Goal: Communication & Community: Answer question/provide support

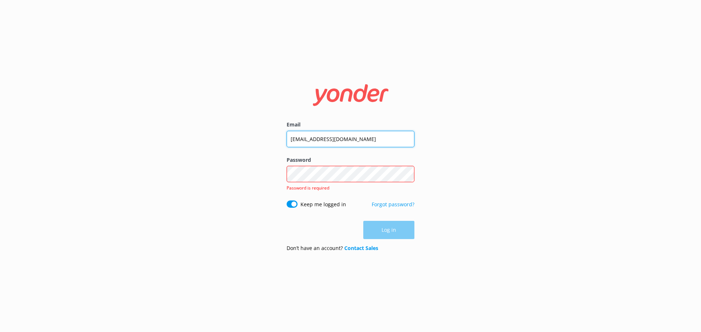
drag, startPoint x: 373, startPoint y: 139, endPoint x: 287, endPoint y: 140, distance: 85.8
click at [288, 140] on input "[EMAIL_ADDRESS][DOMAIN_NAME]" at bounding box center [351, 139] width 128 height 16
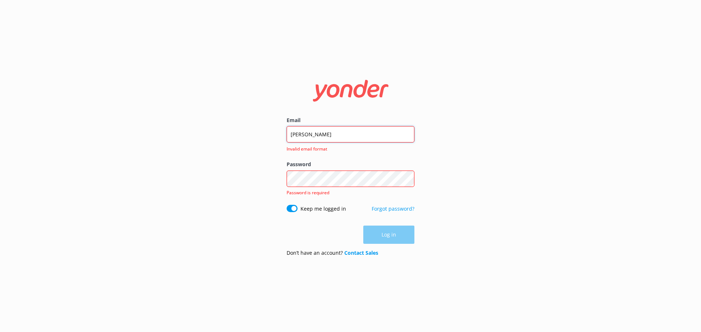
type input "[PERSON_NAME][EMAIL_ADDRESS][PERSON_NAME][DOMAIN_NAME]"
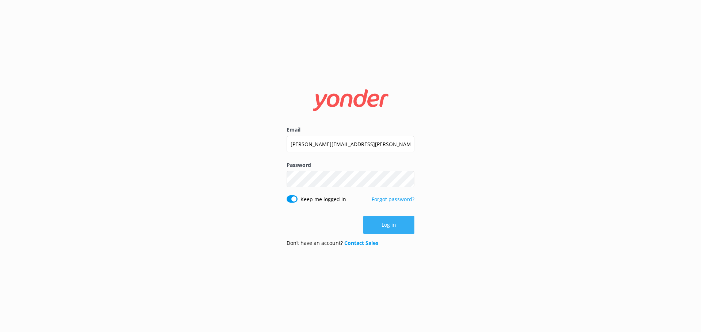
click at [400, 223] on button "Log in" at bounding box center [388, 225] width 51 height 18
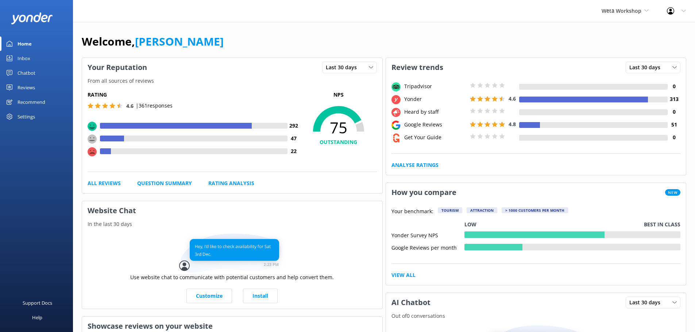
click at [31, 86] on div "Reviews" at bounding box center [27, 87] width 18 height 15
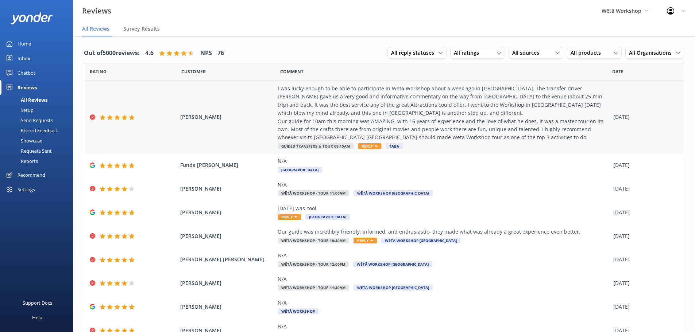
click at [265, 134] on div "[PERSON_NAME] I was lucky enough to be able to participate in Weta Workshop abo…" at bounding box center [384, 117] width 600 height 73
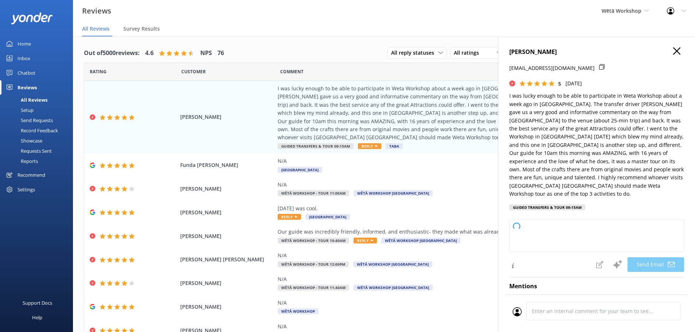
type textarea "Kia [PERSON_NAME], Thank you so much for your wonderful feedback! We're delight…"
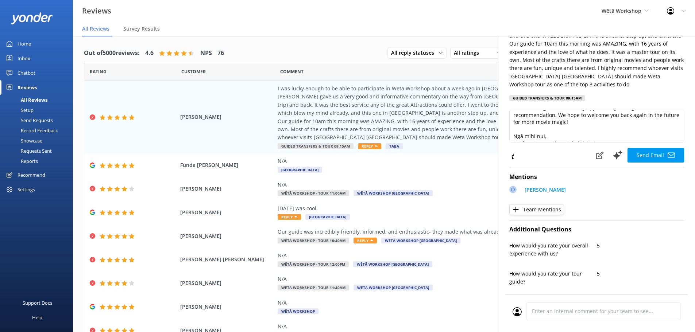
scroll to position [61, 0]
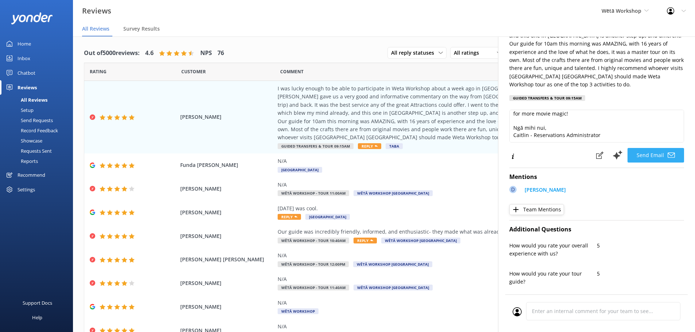
click at [648, 149] on button "Send Email" at bounding box center [656, 155] width 57 height 15
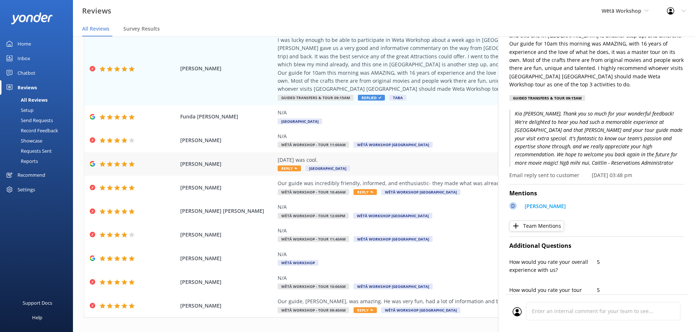
scroll to position [58, 0]
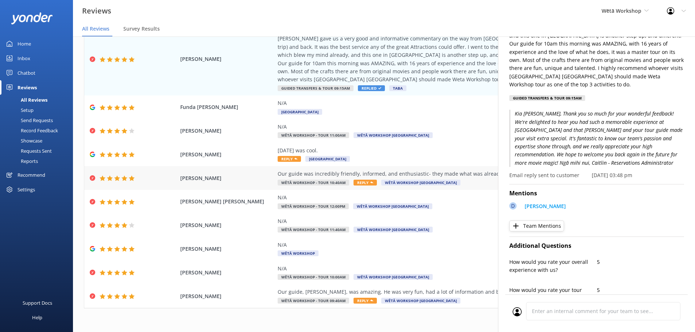
click at [474, 176] on div "Our guide was incredibly friendly, informed, and enthusiastic- they made what w…" at bounding box center [444, 174] width 332 height 8
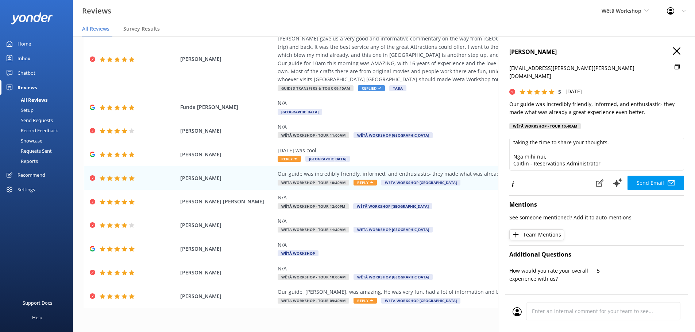
scroll to position [39, 0]
drag, startPoint x: 607, startPoint y: 154, endPoint x: 513, endPoint y: 155, distance: 93.8
click at [513, 155] on textarea "Kia [PERSON_NAME], Thank you so much for your wonderful feedback! We're delight…" at bounding box center [597, 154] width 175 height 33
drag, startPoint x: 532, startPoint y: 155, endPoint x: 512, endPoint y: 155, distance: 19.4
click at [512, 155] on textarea "Kia [PERSON_NAME], Thank you so much for your wonderful feedback! We're delight…" at bounding box center [597, 154] width 175 height 33
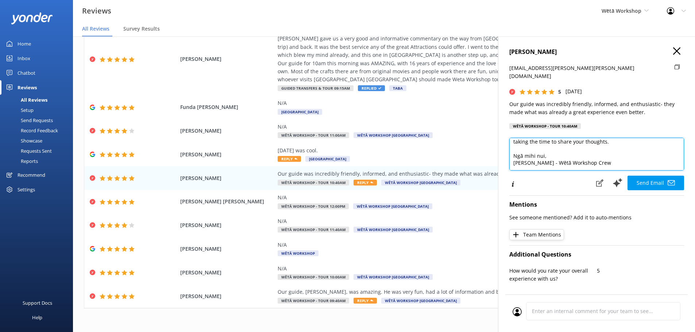
click at [629, 157] on textarea "Kia [PERSON_NAME], Thank you so much for your wonderful feedback! We're delight…" at bounding box center [597, 154] width 175 height 33
type textarea "Kia [PERSON_NAME], Thank you so much for your wonderful feedback! We're delight…"
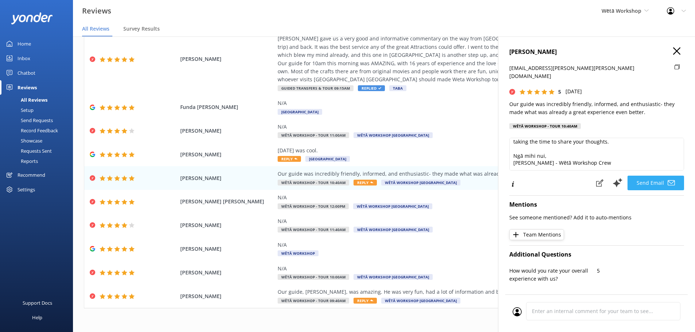
click at [647, 176] on button "Send Email" at bounding box center [656, 183] width 57 height 15
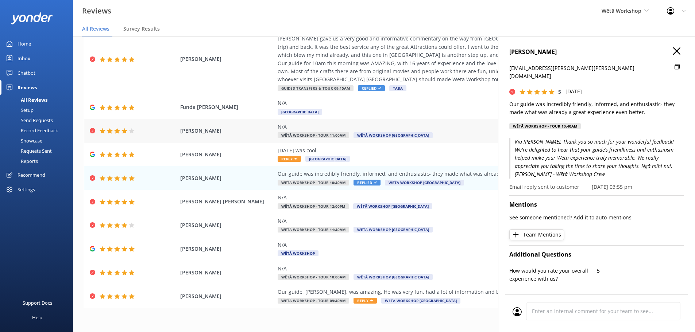
scroll to position [22, 0]
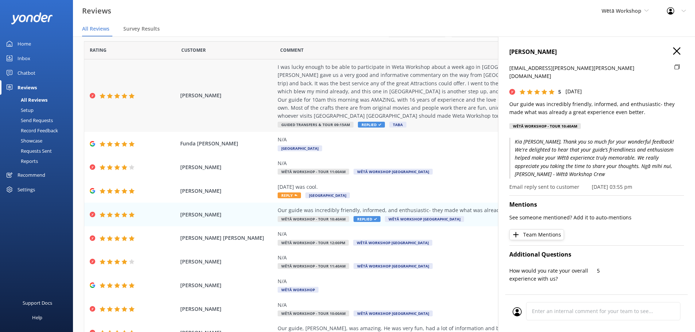
click at [438, 96] on div "I was lucky enough to be able to participate in Weta Workshop about a week ago …" at bounding box center [444, 91] width 332 height 57
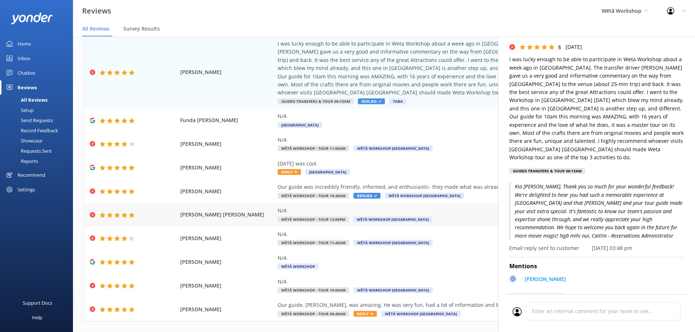
scroll to position [58, 0]
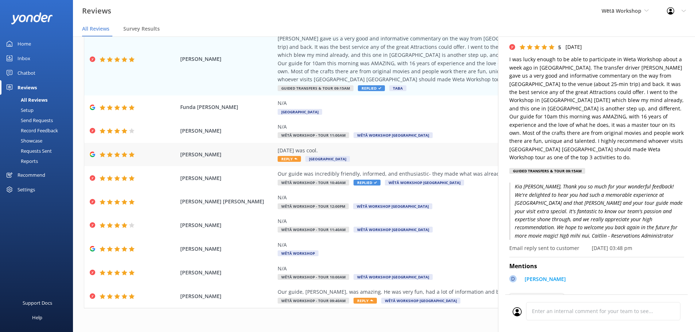
click at [411, 154] on div "[DATE] was cool." at bounding box center [444, 151] width 332 height 8
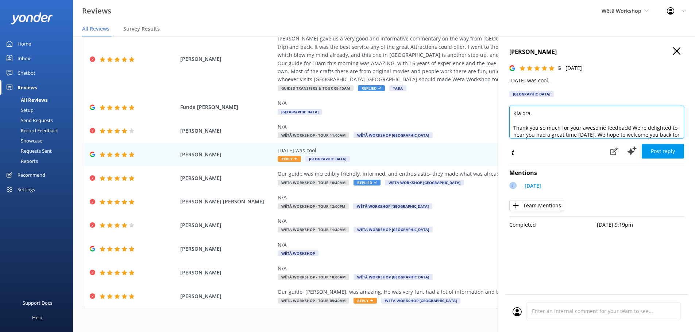
scroll to position [18, 0]
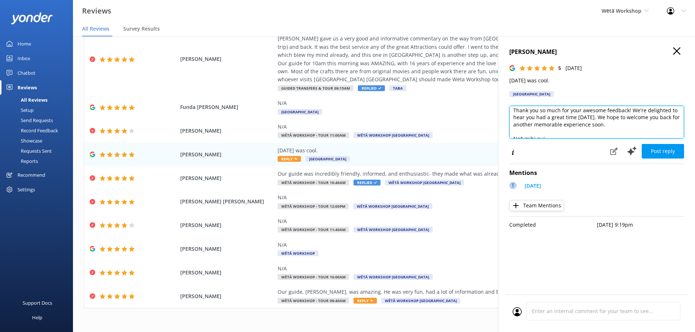
click at [583, 116] on textarea "Kia ora, Thank you so much for your awesome feedback! We're delighted to hear y…" at bounding box center [597, 122] width 175 height 33
drag, startPoint x: 603, startPoint y: 132, endPoint x: 513, endPoint y: 130, distance: 89.8
click at [513, 130] on textarea "Kia ora, Thank you so much for your awesome feedback! We're delighted to hear y…" at bounding box center [597, 122] width 175 height 33
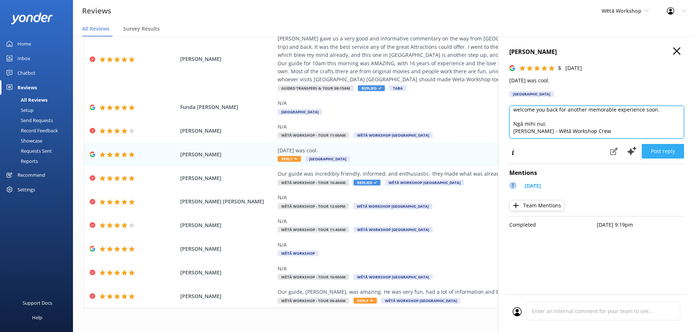
type textarea "Kia ora, Thank you so much for your awesome feedback! We're delighted to hear y…"
click at [666, 155] on button "Post reply" at bounding box center [663, 151] width 42 height 15
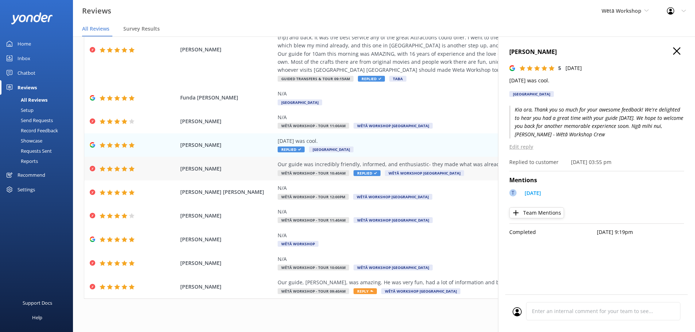
scroll to position [15, 0]
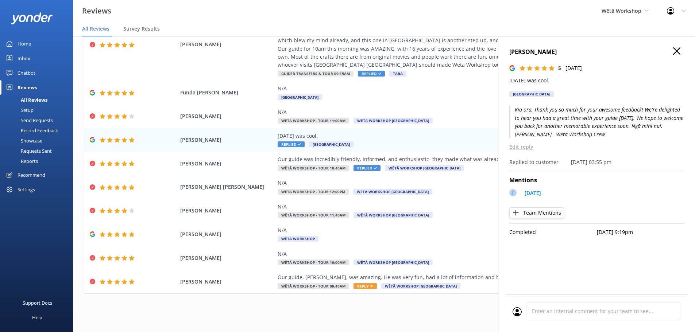
click at [680, 53] on icon "button" at bounding box center [676, 50] width 7 height 7
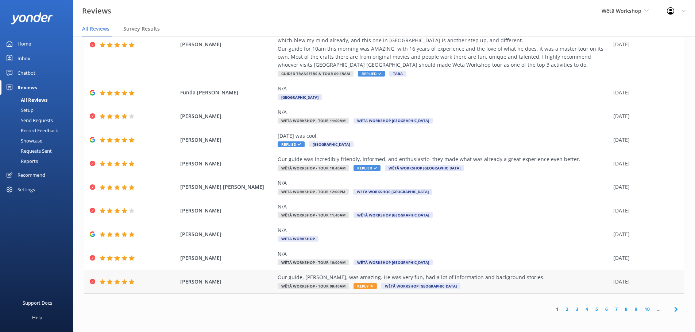
click at [497, 281] on div "Our guide, [PERSON_NAME], was amazing. He was very fun, had a lot of informatio…" at bounding box center [444, 278] width 332 height 8
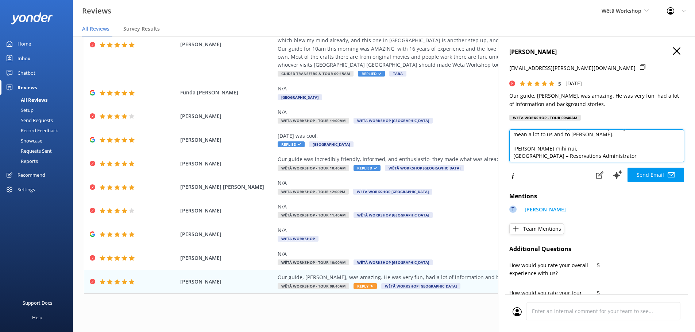
scroll to position [39, 0]
drag, startPoint x: 606, startPoint y: 154, endPoint x: 511, endPoint y: 153, distance: 94.5
click at [511, 153] on textarea "Kia ora Yoram, Thank you so much for your wonderful feedback! We're delighted t…" at bounding box center [597, 146] width 175 height 33
drag, startPoint x: 586, startPoint y: 155, endPoint x: 514, endPoint y: 159, distance: 72.7
click at [514, 159] on textarea "Kia ora Yoram, Thank you so much for your wonderful feedback! We're delighted t…" at bounding box center [597, 146] width 175 height 33
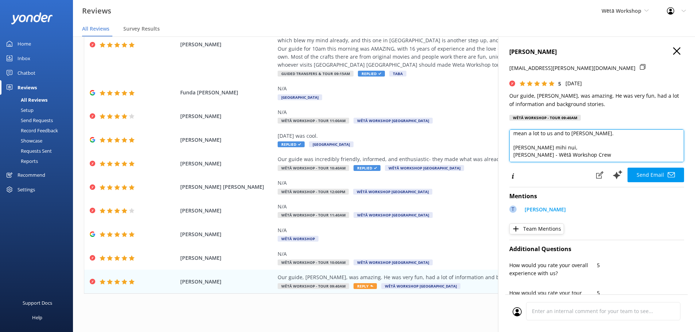
click at [588, 156] on textarea "Kia ora Yoram, Thank you so much for your wonderful feedback! We're delighted t…" at bounding box center [597, 146] width 175 height 33
type textarea "Kia ora Yoram, Thank you so much for your wonderful feedback! We're delighted t…"
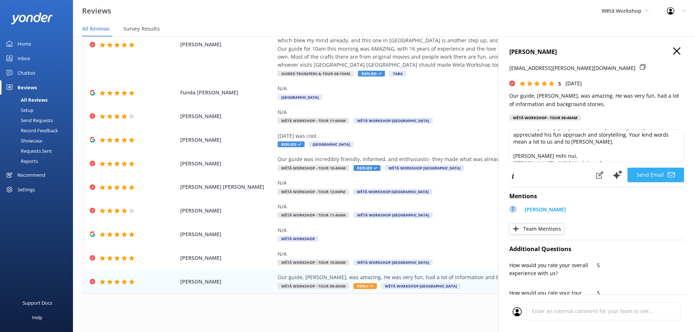
click at [653, 174] on button "Send Email" at bounding box center [656, 175] width 57 height 15
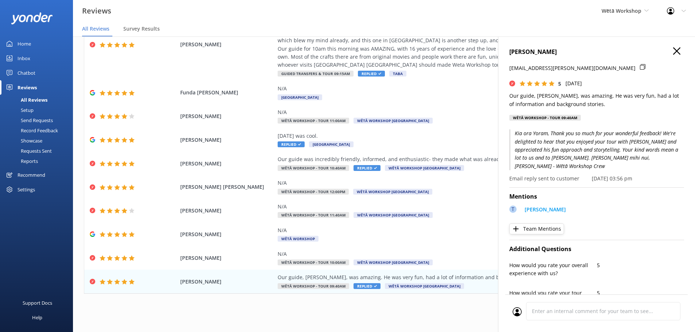
click at [374, 305] on div "1 2 3 4 5 6 7 8 9 10 ..." at bounding box center [384, 309] width 600 height 16
click at [674, 54] on icon "button" at bounding box center [676, 50] width 7 height 7
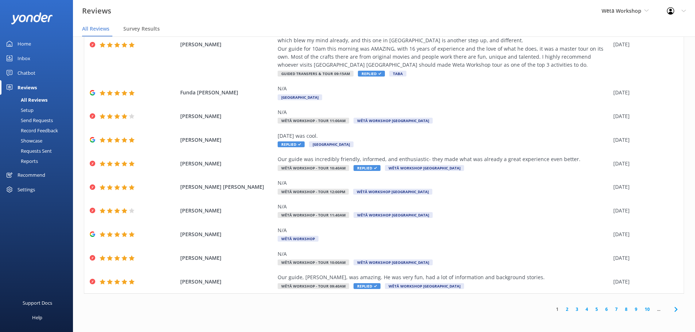
click at [562, 307] on link "2" at bounding box center [567, 309] width 10 height 7
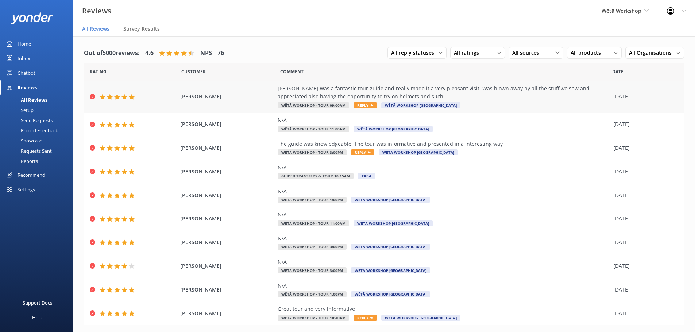
click at [314, 94] on div "[PERSON_NAME] was a fantastic tour guide and really made it a very pleasant vis…" at bounding box center [444, 93] width 332 height 16
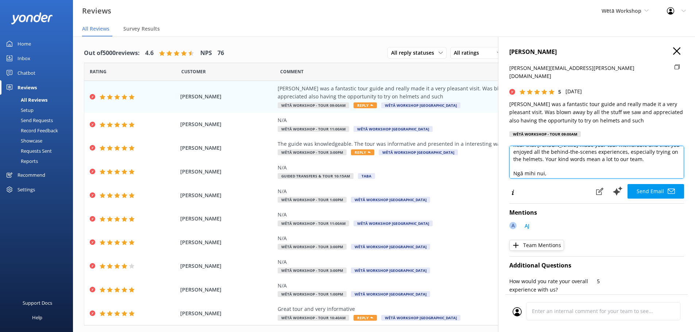
scroll to position [35, 0]
click at [629, 147] on textarea "Kia ora [PERSON_NAME], Thank you so much for your wonderful feedback! We're thr…" at bounding box center [597, 162] width 175 height 33
drag, startPoint x: 602, startPoint y: 167, endPoint x: 511, endPoint y: 168, distance: 90.9
click at [511, 168] on textarea "Kia ora [PERSON_NAME], Thank you so much for your wonderful feedback! We're thr…" at bounding box center [597, 162] width 175 height 33
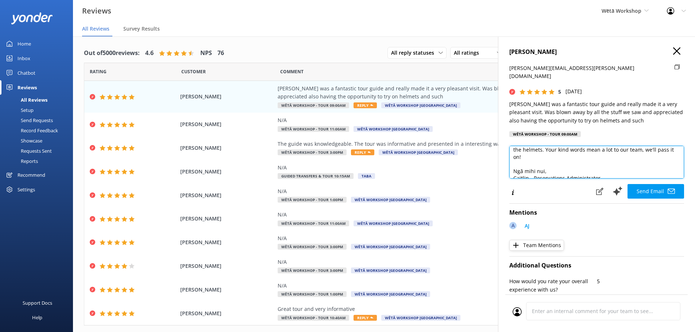
paste textarea "[PERSON_NAME] - Wētā Workshop Crew"
type textarea "Kia ora [PERSON_NAME], Thank you so much for your wonderful feedback! We're thr…"
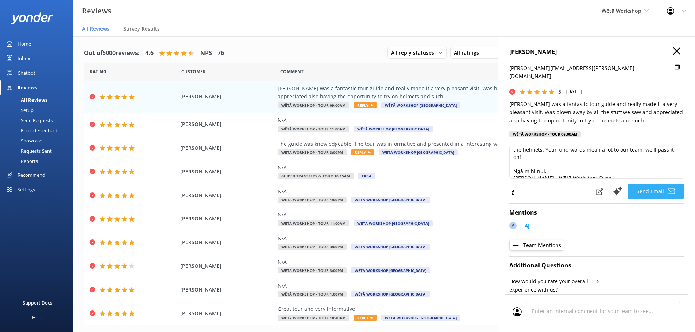
click at [648, 187] on button "Send Email" at bounding box center [656, 191] width 57 height 15
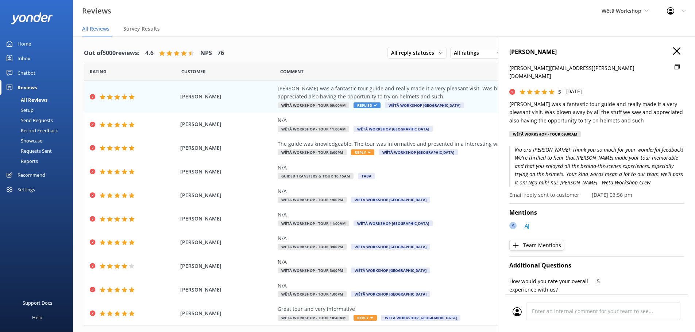
click at [673, 50] on icon "button" at bounding box center [676, 50] width 7 height 7
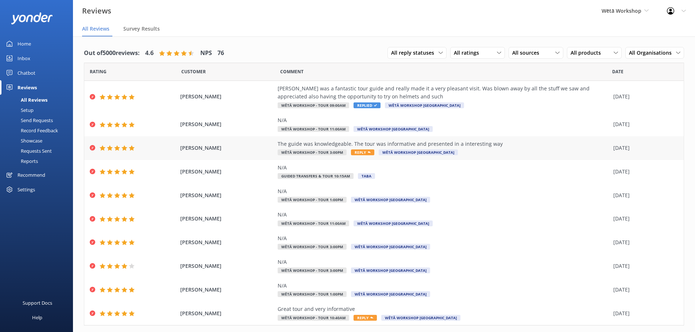
click at [364, 149] on div "The guide was knowledgeable. The tour was informative and presented in a intere…" at bounding box center [444, 148] width 332 height 16
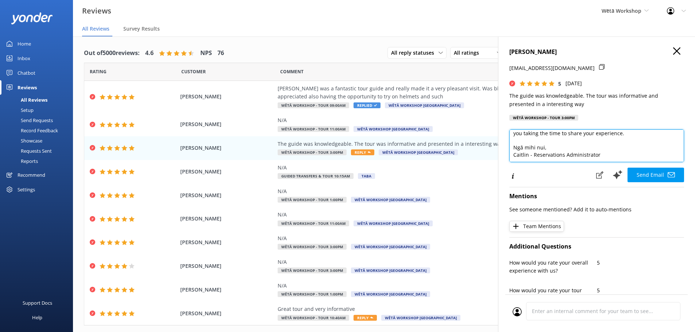
drag, startPoint x: 619, startPoint y: 153, endPoint x: 511, endPoint y: 153, distance: 107.7
click at [511, 153] on textarea "Kia ora [PERSON_NAME], Thank you so much for your lovely feedback! We're deligh…" at bounding box center [597, 146] width 175 height 33
paste textarea "[PERSON_NAME] - Wētā Workshop Crew"
type textarea "Kia ora [PERSON_NAME], Thank you so much for your lovely feedback! We're deligh…"
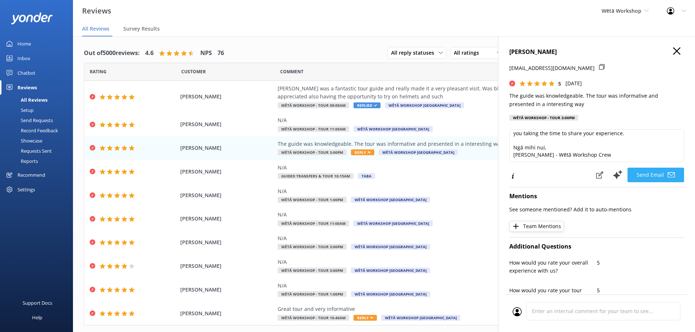
click at [651, 175] on button "Send Email" at bounding box center [656, 175] width 57 height 15
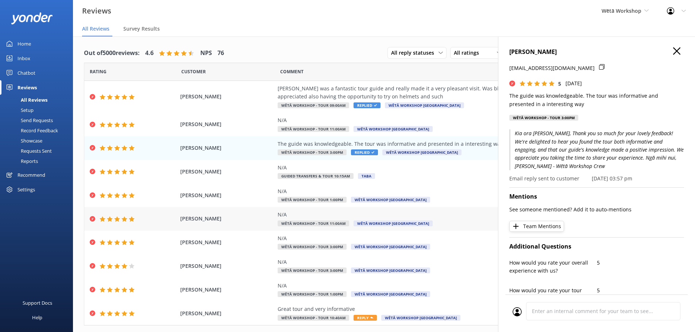
scroll to position [17, 0]
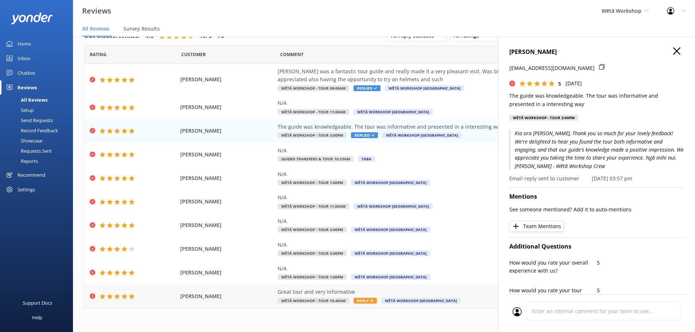
click at [360, 292] on div "Great tour and very informative" at bounding box center [444, 292] width 332 height 8
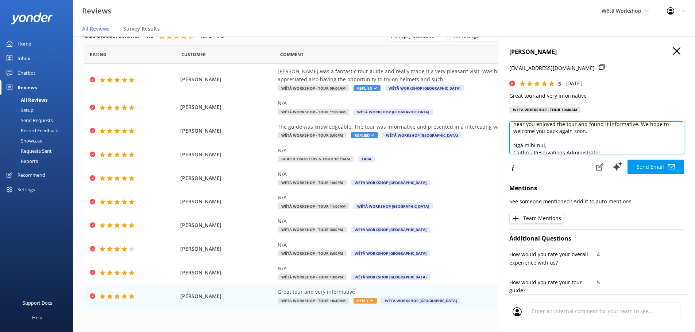
scroll to position [32, 0]
drag, startPoint x: 608, startPoint y: 147, endPoint x: 511, endPoint y: 149, distance: 97.1
click at [511, 149] on textarea "Kia [PERSON_NAME], Thank you so much for your wonderful feedback! We're delight…" at bounding box center [597, 138] width 175 height 33
paste textarea "[PERSON_NAME] - Wētā Workshop Crew"
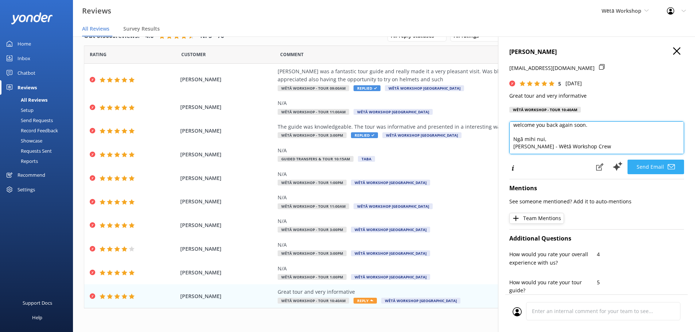
type textarea "Kia [PERSON_NAME], Thank you so much for your wonderful feedback! We're delight…"
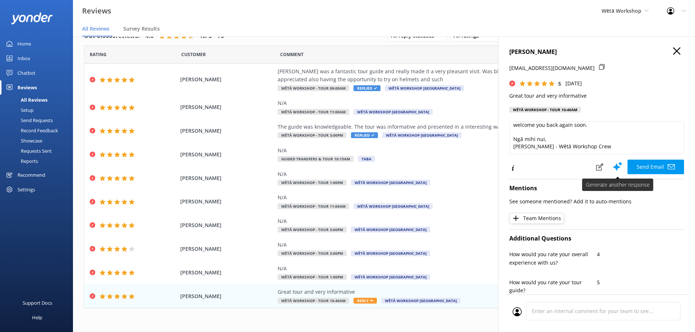
click at [645, 166] on button "Send Email" at bounding box center [656, 167] width 57 height 15
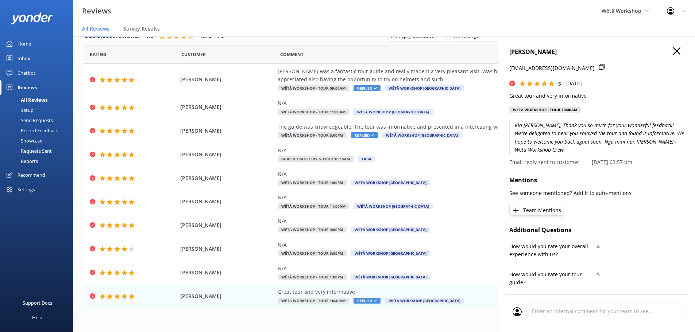
click at [453, 319] on div "1 2 3 4 5 6 7 8 9 10 ..." at bounding box center [384, 324] width 600 height 16
click at [673, 54] on icon "button" at bounding box center [676, 50] width 7 height 7
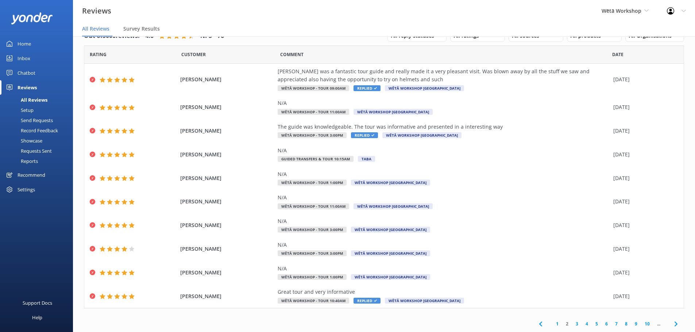
click at [572, 324] on link "3" at bounding box center [577, 324] width 10 height 7
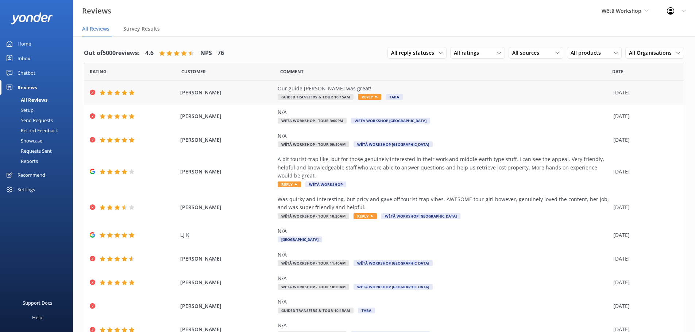
click at [364, 92] on div "Our guide [PERSON_NAME] was great!" at bounding box center [444, 89] width 332 height 8
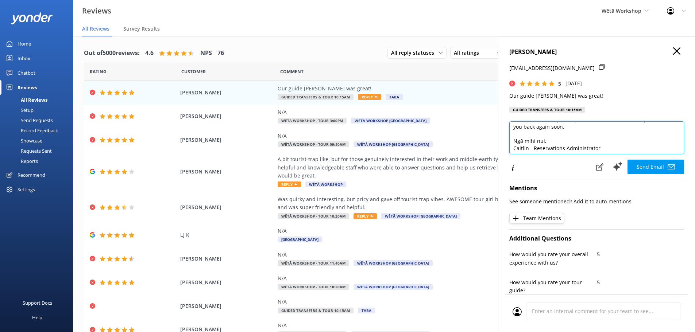
scroll to position [39, 0]
drag, startPoint x: 615, startPoint y: 149, endPoint x: 503, endPoint y: 148, distance: 111.7
click at [503, 148] on div "BRIGITTE TODD [EMAIL_ADDRESS][DOMAIN_NAME] 5 [DATE] Our guide [PERSON_NAME] was…" at bounding box center [596, 202] width 197 height 332
paste textarea "[PERSON_NAME] - Wētā Workshop Crew"
type textarea "Kia ora [PERSON_NAME], Thank you so much for your fantastic feedback! We're del…"
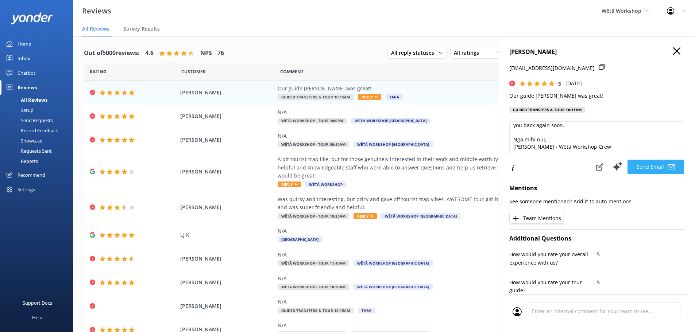
click at [640, 170] on button "Send Email" at bounding box center [656, 167] width 57 height 15
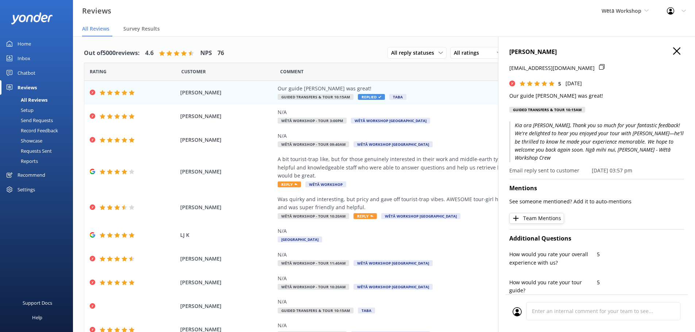
click at [673, 55] on button "button" at bounding box center [676, 51] width 7 height 8
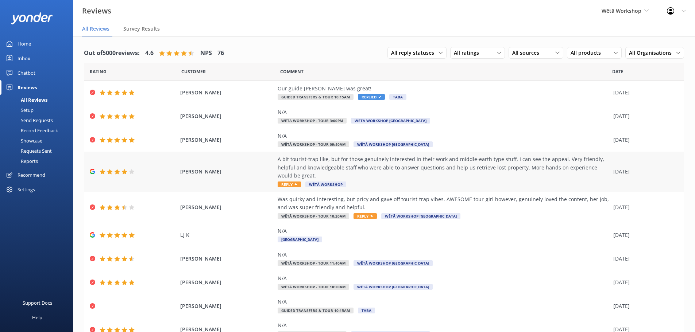
click at [492, 165] on div "A bit tourist-trap like, but for those genuinely interested in their work and m…" at bounding box center [444, 167] width 332 height 24
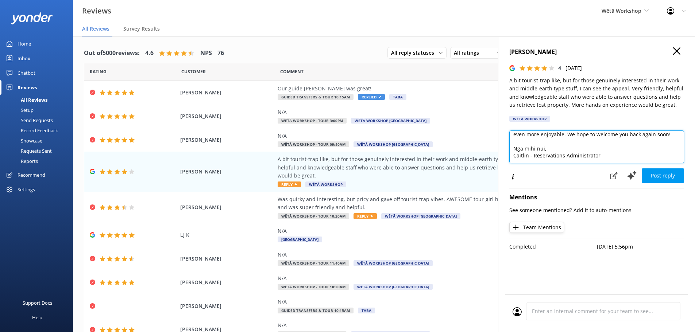
scroll to position [54, 0]
drag, startPoint x: 608, startPoint y: 158, endPoint x: 509, endPoint y: 160, distance: 99.3
click at [511, 162] on textarea "Kia ora, Thank you so much for taking the time to share your thoughts and feedb…" at bounding box center [597, 147] width 175 height 33
paste textarea "[PERSON_NAME] - Wētā Workshop Crew"
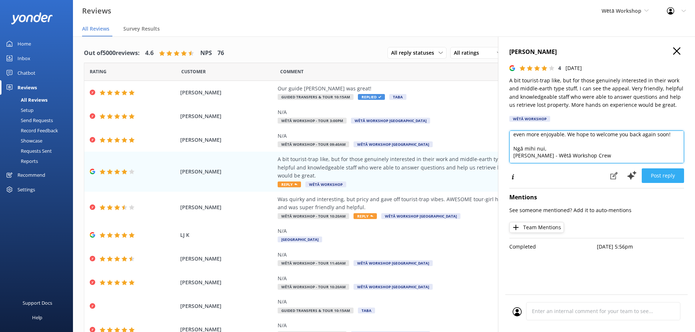
type textarea "Kia ora, Thank you so much for taking the time to share your thoughts and feedb…"
click at [665, 178] on button "Post reply" at bounding box center [663, 176] width 42 height 15
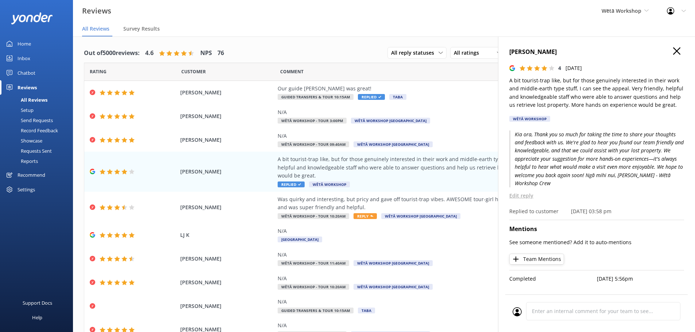
click at [680, 52] on icon "button" at bounding box center [676, 50] width 7 height 7
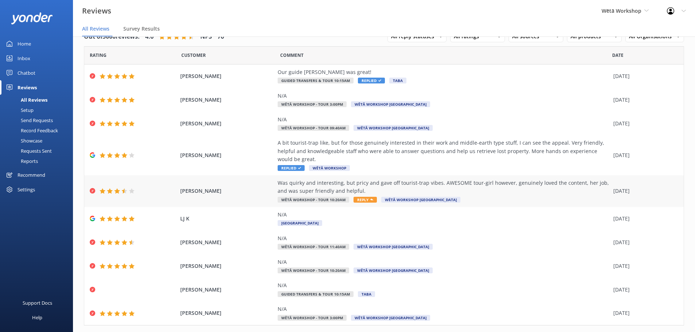
scroll to position [26, 0]
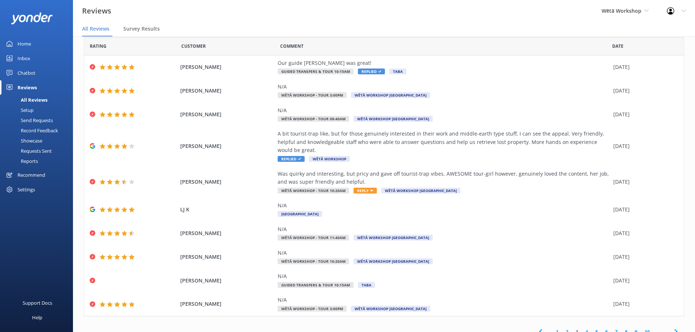
click at [582, 329] on link "4" at bounding box center [587, 332] width 10 height 7
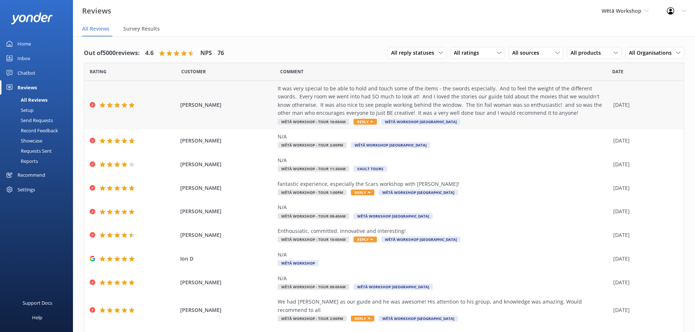
click at [525, 117] on div "It was very special to be able to hold and touch some of the items - the swords…" at bounding box center [444, 101] width 332 height 33
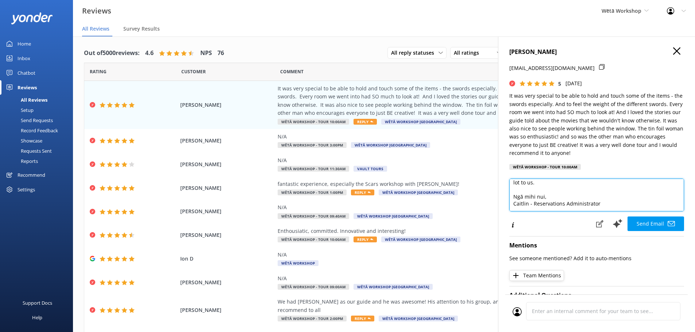
scroll to position [54, 0]
drag, startPoint x: 620, startPoint y: 206, endPoint x: 511, endPoint y: 207, distance: 109.1
click at [511, 207] on textarea "Kia ora [PERSON_NAME], Thank you so much for your wonderful feedback! We're thr…" at bounding box center [597, 195] width 175 height 33
paste textarea "[PERSON_NAME] - Wētā Workshop Crew"
type textarea "Kia ora [PERSON_NAME], Thank you so much for your wonderful feedback! We're thr…"
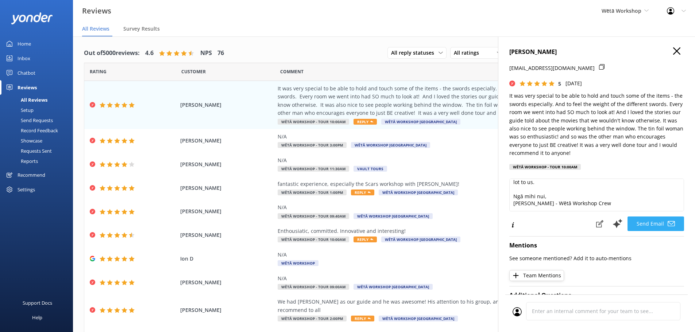
click at [647, 222] on button "Send Email" at bounding box center [656, 224] width 57 height 15
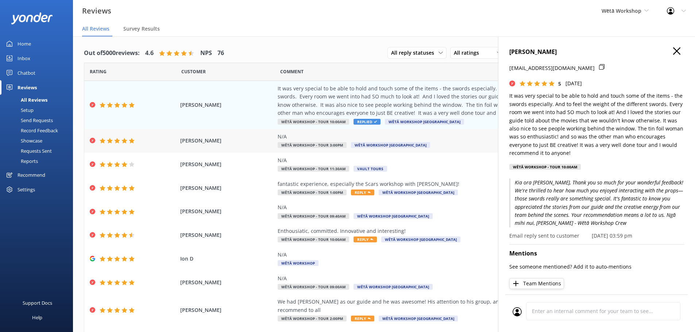
scroll to position [34, 0]
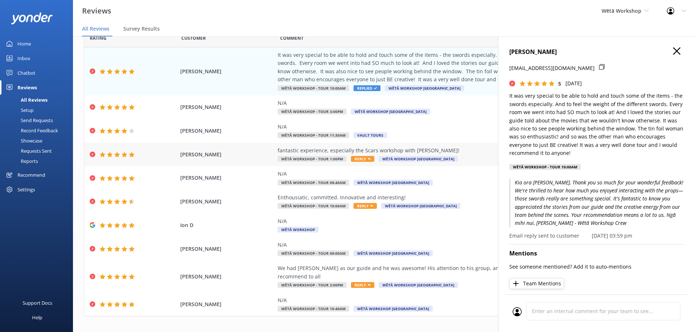
click at [468, 157] on div "fantastic experience, especially the Scars workshop with [PERSON_NAME]! Wētā Wo…" at bounding box center [444, 155] width 332 height 16
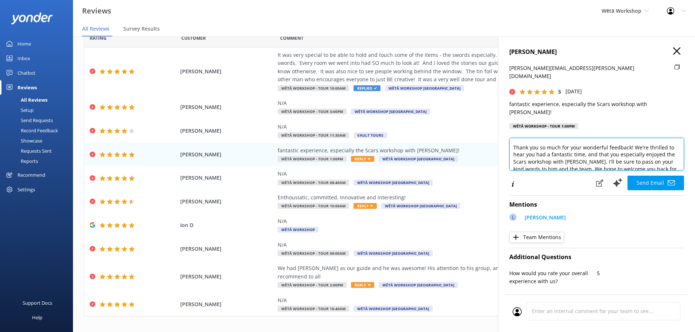
scroll to position [14, 0]
click at [537, 143] on textarea "Kia [PERSON_NAME], Thank you so much for your wonderful feedback! We're thrille…" at bounding box center [597, 154] width 175 height 33
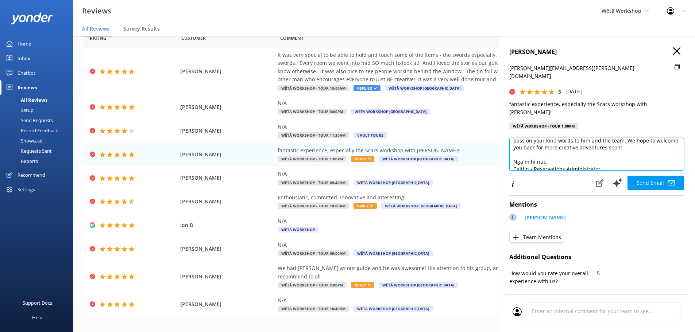
scroll to position [47, 0]
drag, startPoint x: 622, startPoint y: 150, endPoint x: 509, endPoint y: 152, distance: 112.8
click at [509, 152] on div "[PERSON_NAME] [PERSON_NAME][EMAIL_ADDRESS][PERSON_NAME][DOMAIN_NAME] 5 [DATE] f…" at bounding box center [596, 202] width 197 height 332
paste textarea "[PERSON_NAME] - Wētā Workshop Crew"
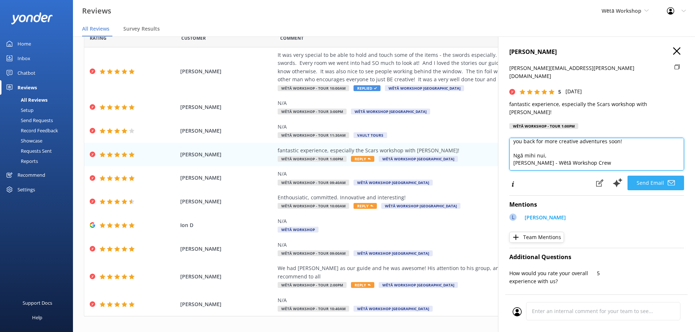
type textarea "Kia [PERSON_NAME], Thank you so much for your wonderful feedback! We're thrille…"
click at [643, 176] on button "Send Email" at bounding box center [656, 183] width 57 height 15
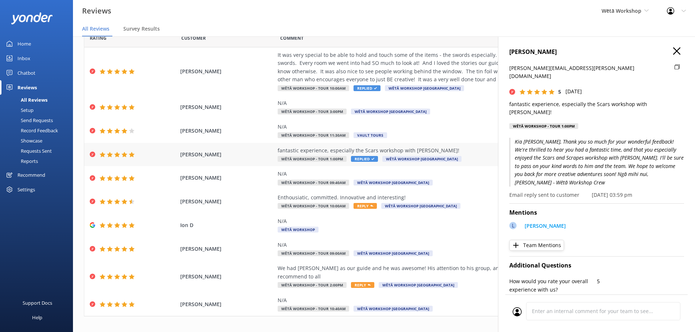
scroll to position [15, 0]
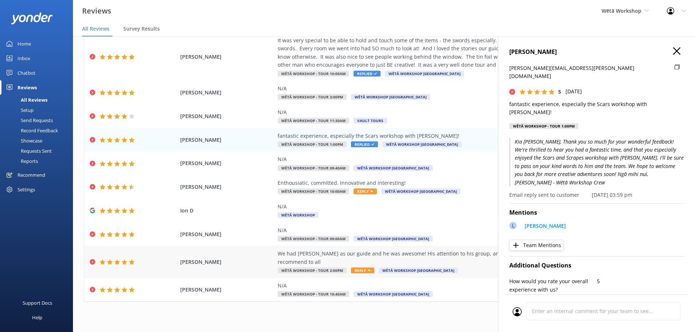
click at [394, 254] on div "We had [PERSON_NAME] as our guide and he was awesome! His attention to his grou…" at bounding box center [444, 258] width 332 height 16
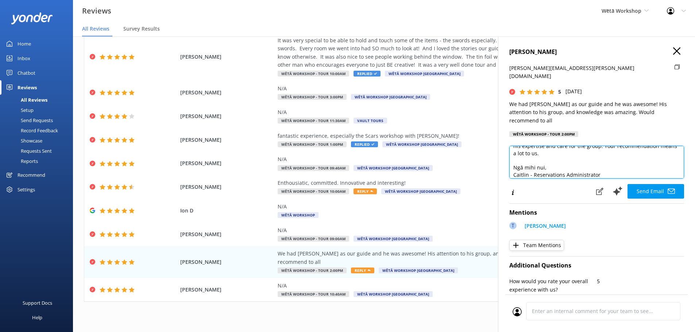
scroll to position [39, 0]
drag, startPoint x: 631, startPoint y: 155, endPoint x: 507, endPoint y: 160, distance: 123.8
click at [507, 160] on div "[PERSON_NAME] [PERSON_NAME][EMAIL_ADDRESS][PERSON_NAME][DOMAIN_NAME] 5 [DATE] W…" at bounding box center [596, 202] width 197 height 332
paste textarea "[PERSON_NAME] - Wētā Workshop Crew"
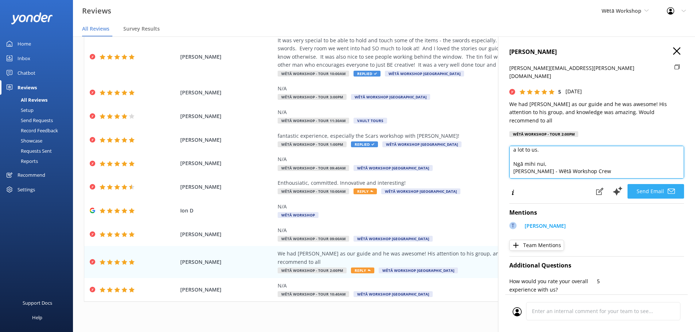
type textarea "Kia ora [PERSON_NAME], Thank you so much for your fantastic feedback! We're thr…"
click at [645, 184] on button "Send Email" at bounding box center [656, 191] width 57 height 15
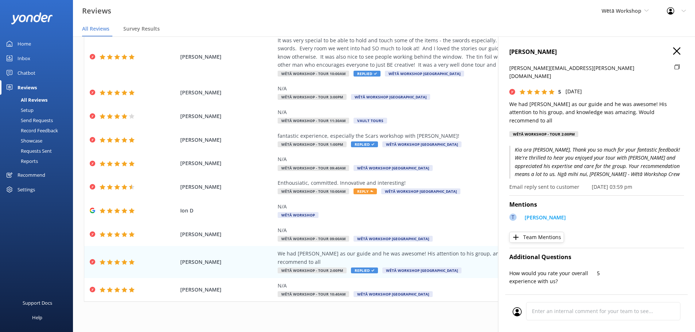
click at [673, 53] on use "button" at bounding box center [676, 50] width 7 height 7
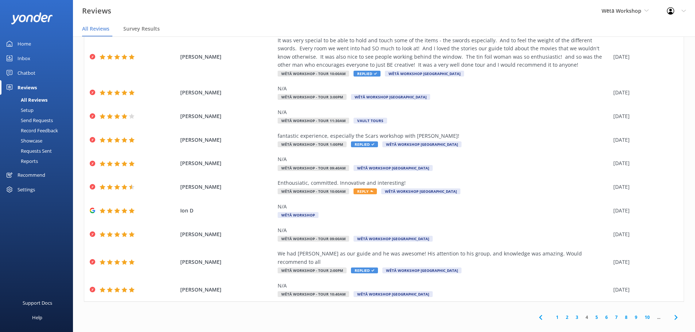
click at [593, 314] on link "5" at bounding box center [597, 317] width 10 height 7
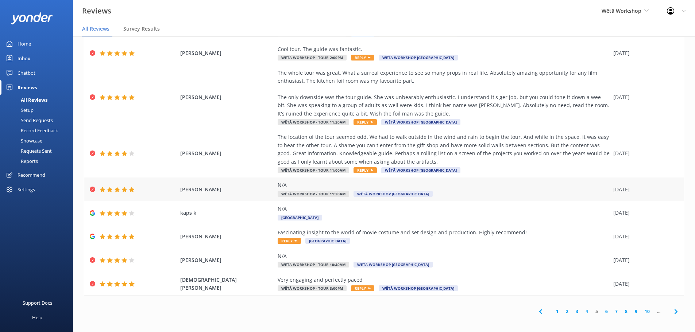
scroll to position [82, 0]
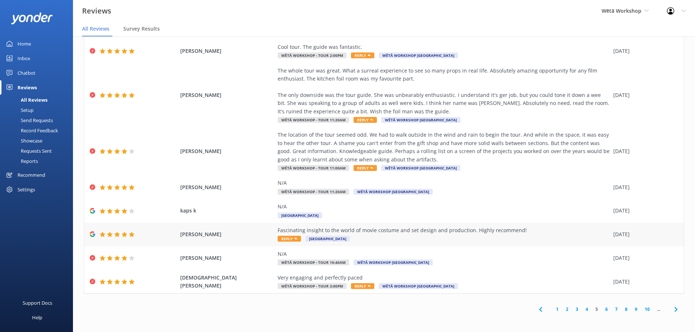
click at [537, 234] on div "Fascinating insight to the world of movie costume and set design and production…" at bounding box center [444, 231] width 332 height 8
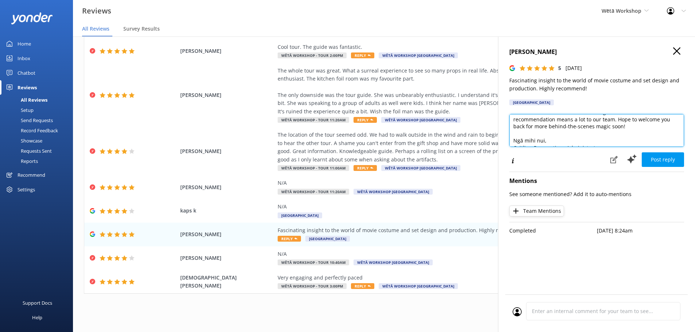
scroll to position [32, 0]
drag, startPoint x: 572, startPoint y: 141, endPoint x: 507, endPoint y: 142, distance: 65.7
click at [507, 142] on div "[PERSON_NAME] 5 [DATE] Fascinating insight to the world of movie costume and se…" at bounding box center [596, 202] width 197 height 332
paste textarea "[PERSON_NAME] - Wētā Workshop Crew"
type textarea "[PERSON_NAME] ora and thank you so much for your wonderful feedback! We're thri…"
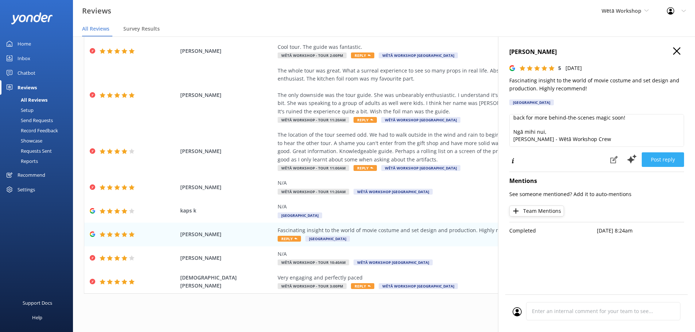
click at [656, 160] on button "Post reply" at bounding box center [663, 160] width 42 height 15
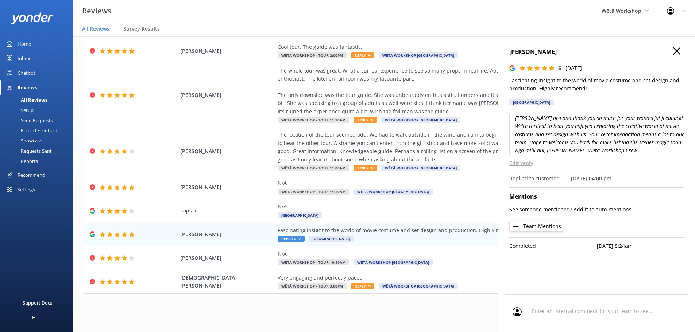
click at [676, 49] on icon "button" at bounding box center [676, 50] width 7 height 7
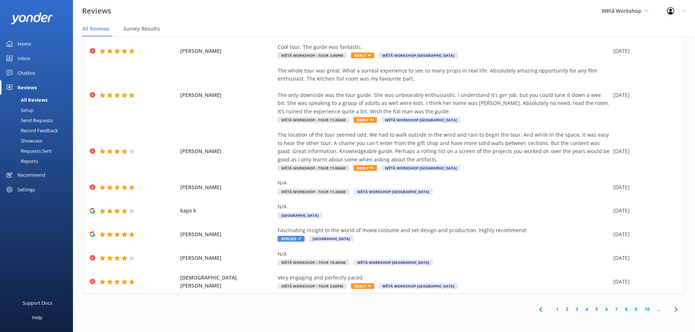
click at [602, 309] on link "6" at bounding box center [607, 309] width 10 height 7
